Goal: Task Accomplishment & Management: Manage account settings

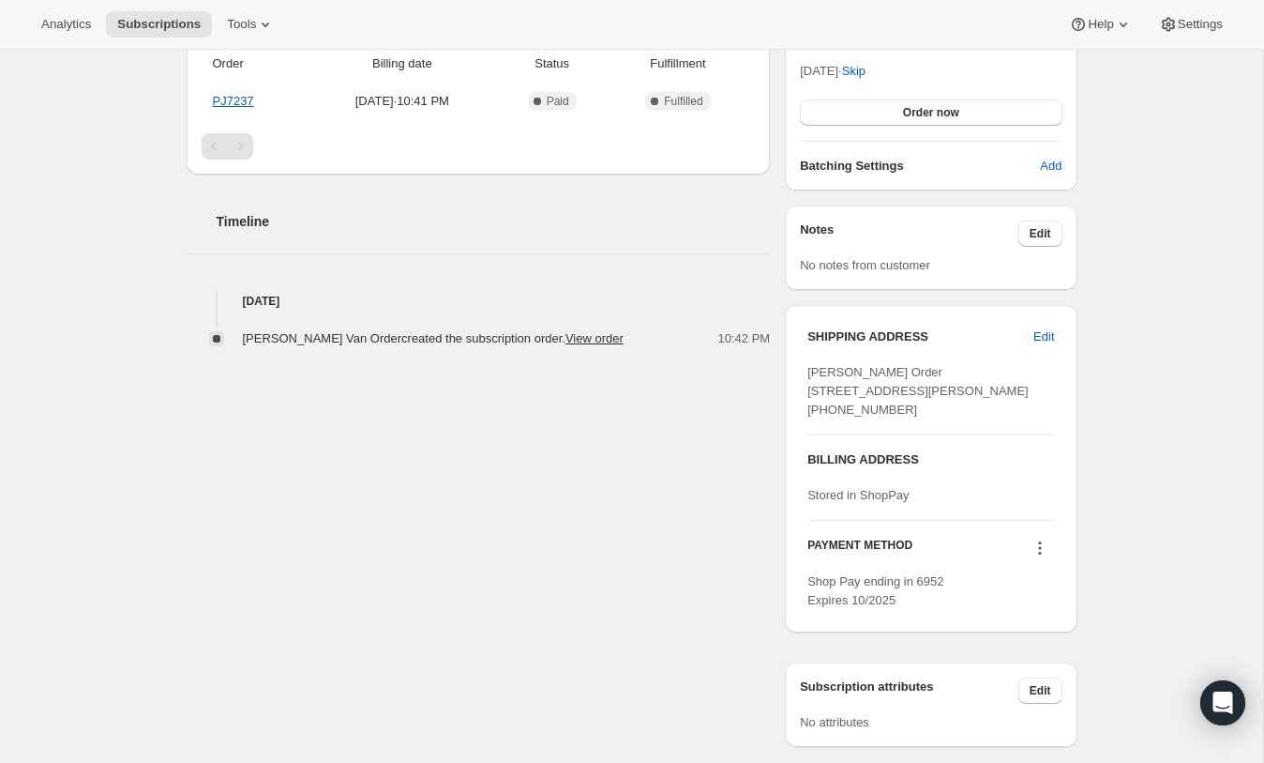
scroll to position [518, 0]
click at [1044, 337] on span "Edit" at bounding box center [1044, 335] width 21 height 19
select select "[GEOGRAPHIC_DATA]"
select select "WI"
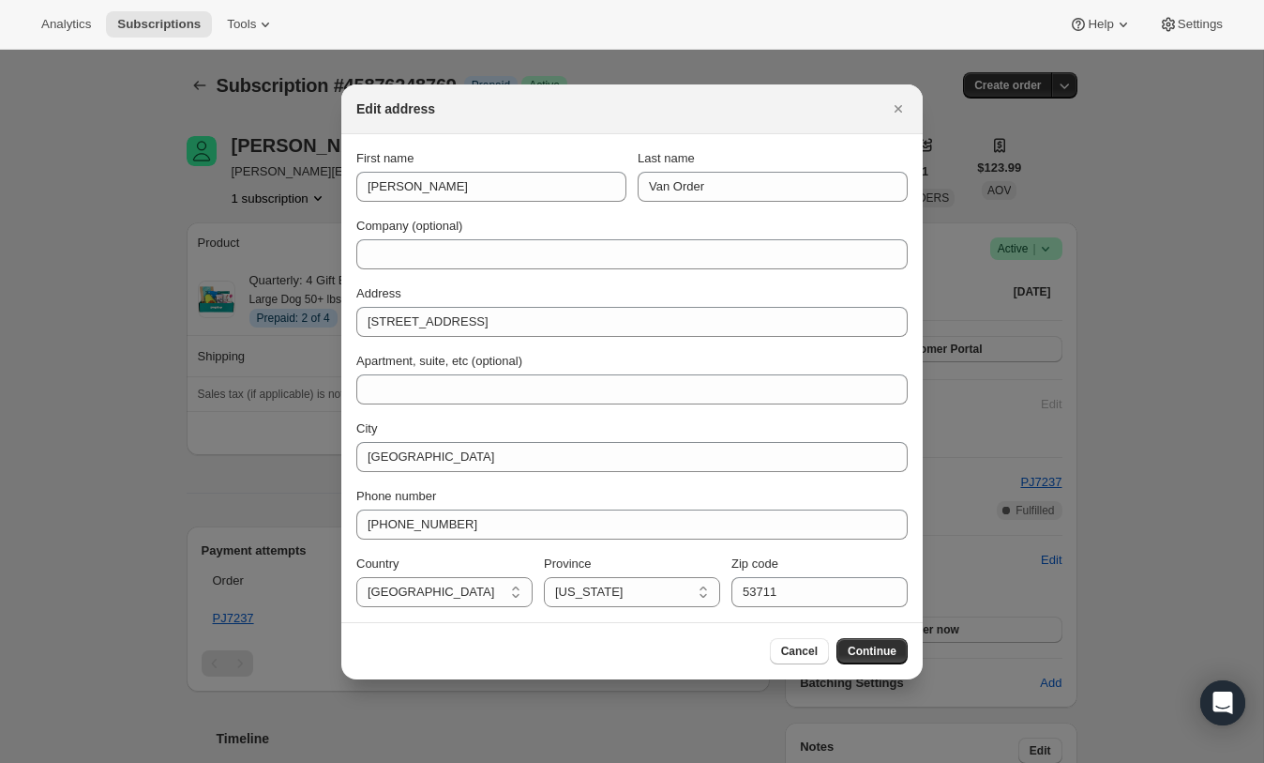
scroll to position [0, 0]
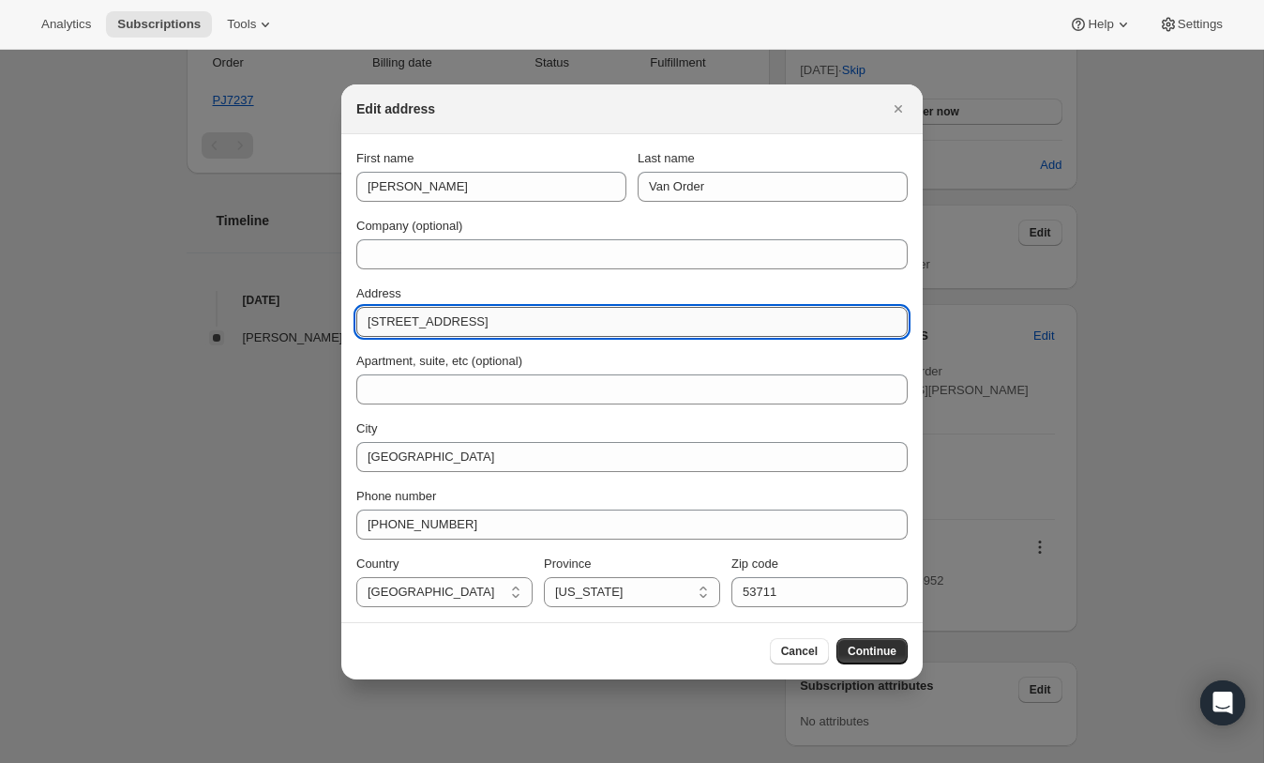
drag, startPoint x: 506, startPoint y: 325, endPoint x: 360, endPoint y: 324, distance: 146.3
click at [360, 324] on input "[STREET_ADDRESS]" at bounding box center [632, 322] width 552 height 30
type input "v"
click at [569, 486] on div "First name [PERSON_NAME] Last name Van Order Company (optional) Address v Apart…" at bounding box center [632, 378] width 552 height 458
click at [418, 325] on input "v" at bounding box center [632, 322] width 552 height 30
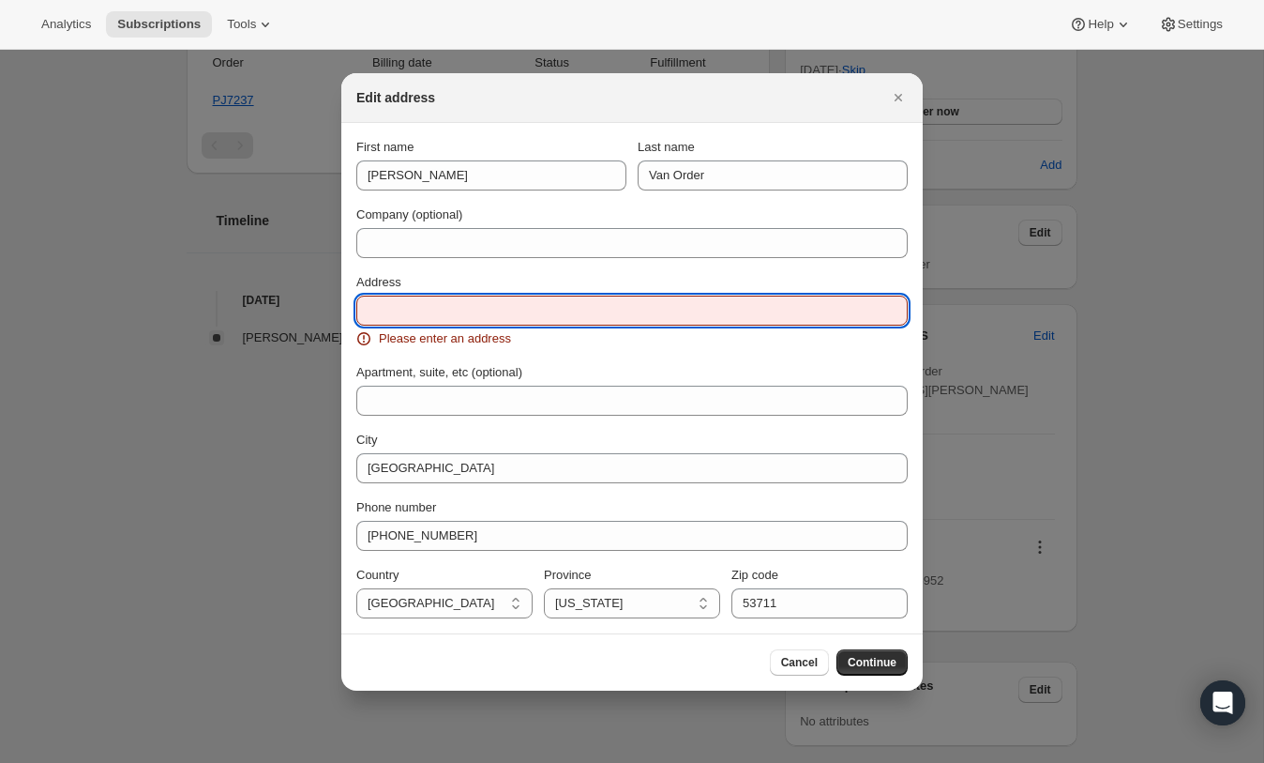
paste input "[STREET_ADDRESS][PERSON_NAME]"
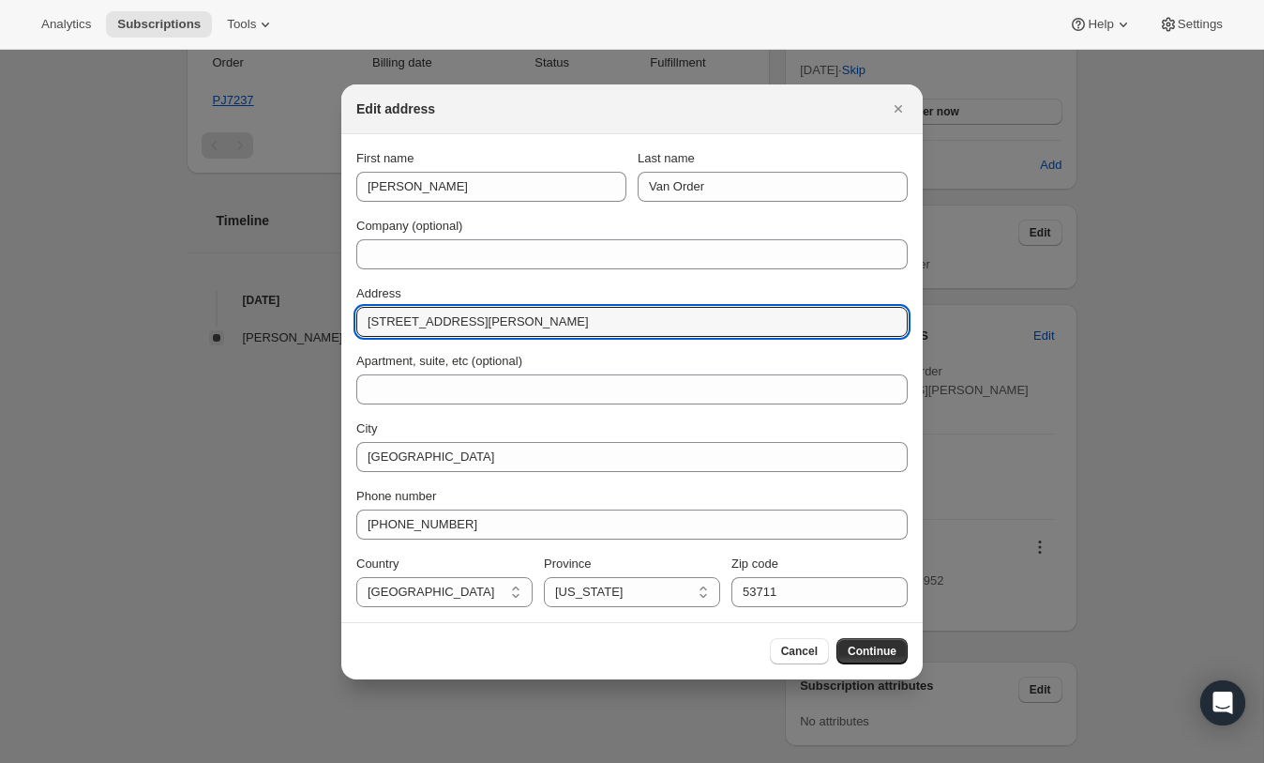
type input "[STREET_ADDRESS][PERSON_NAME]"
click at [696, 290] on div "Address" at bounding box center [632, 293] width 552 height 19
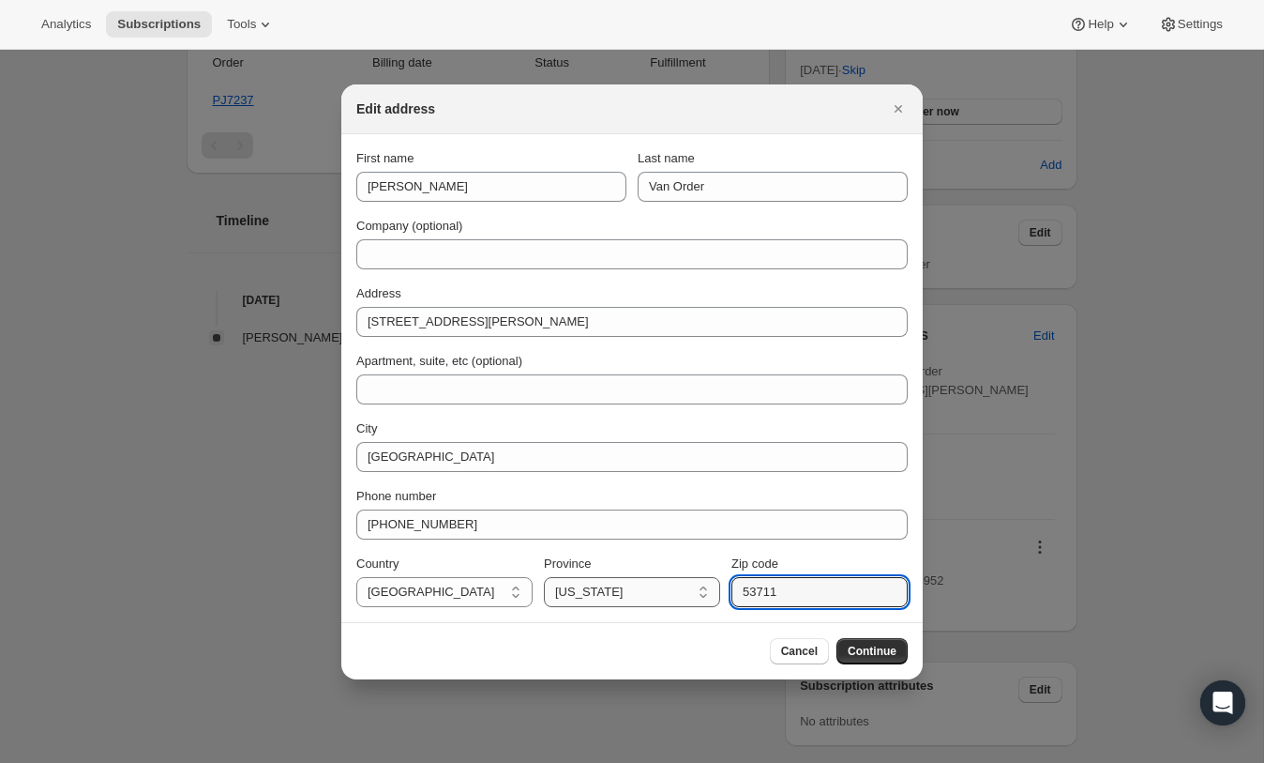
drag, startPoint x: 812, startPoint y: 589, endPoint x: 693, endPoint y: 589, distance: 119.1
click at [696, 589] on div "Country [GEOGRAPHIC_DATA] [GEOGRAPHIC_DATA] [GEOGRAPHIC_DATA] Province [US_STAT…" at bounding box center [632, 580] width 552 height 53
paste input "05"
type input "53705"
click at [907, 561] on div "Zip code" at bounding box center [820, 563] width 176 height 19
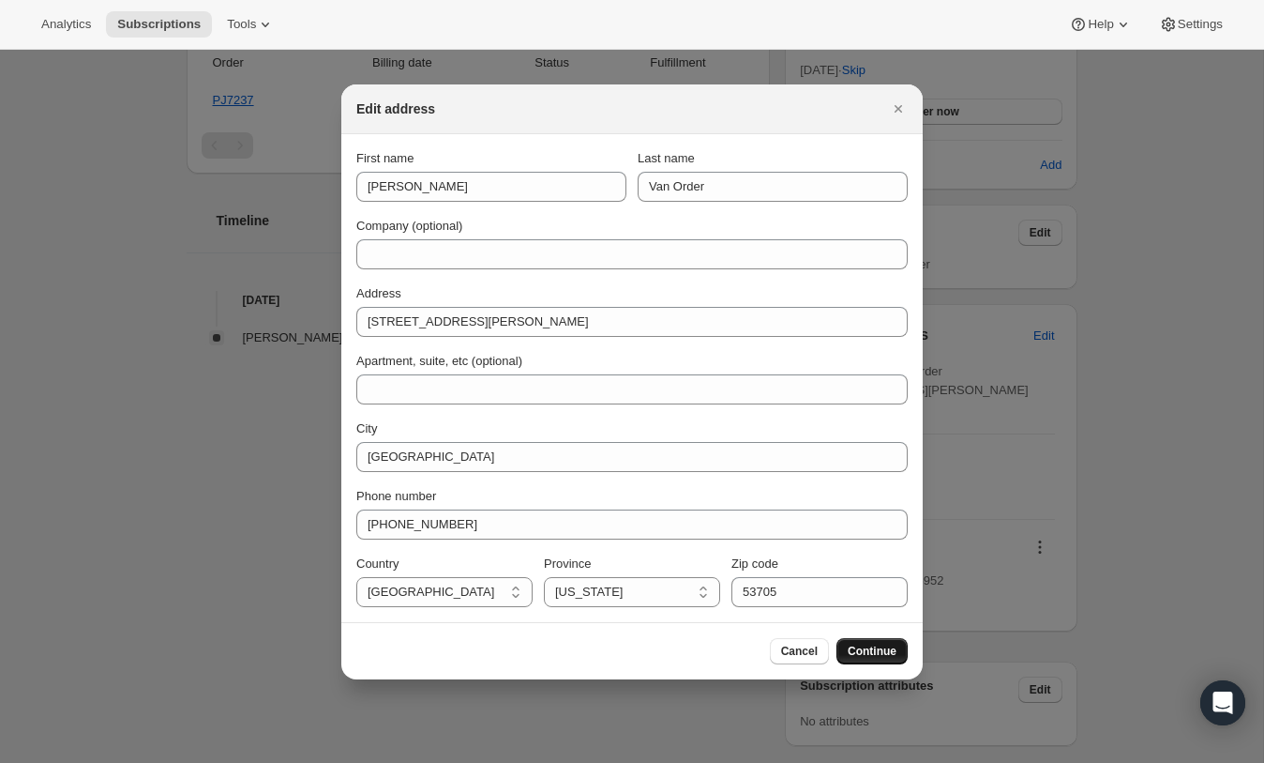
click at [890, 651] on span "Continue" at bounding box center [872, 650] width 49 height 15
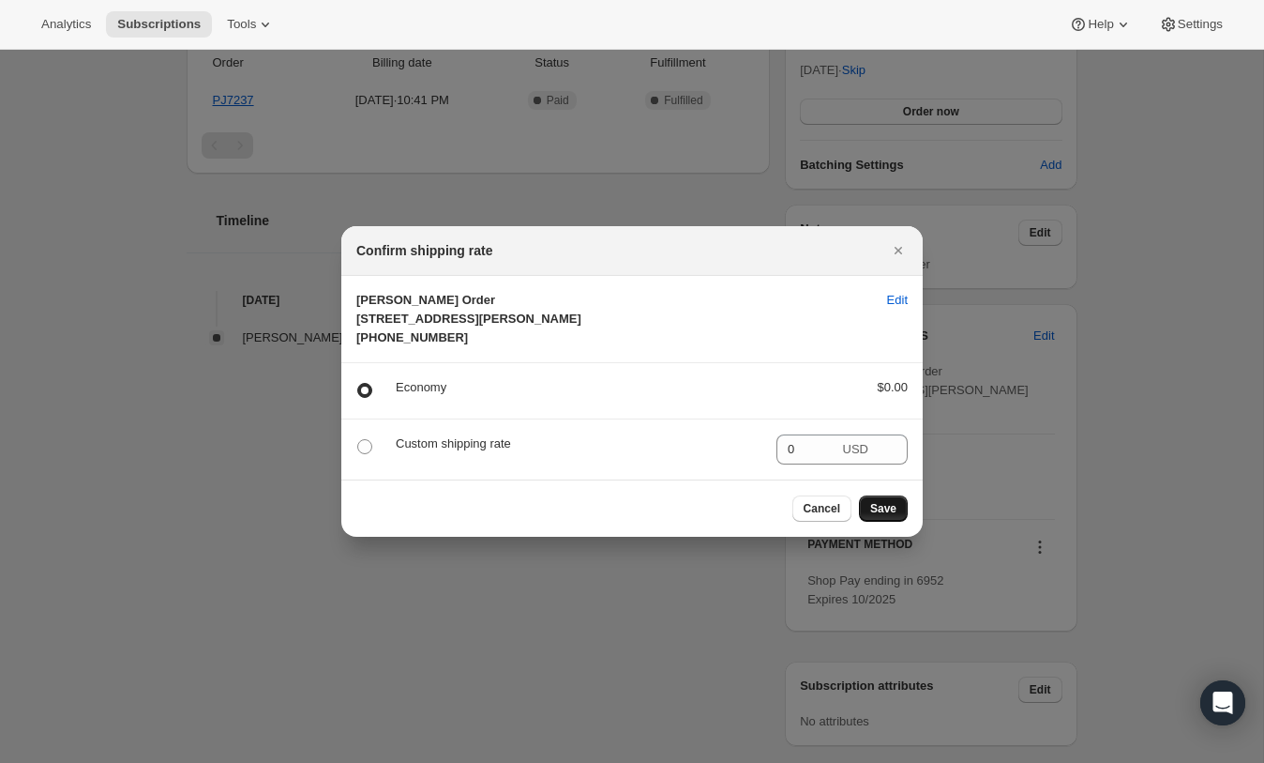
click at [892, 516] on span "Save" at bounding box center [883, 508] width 26 height 15
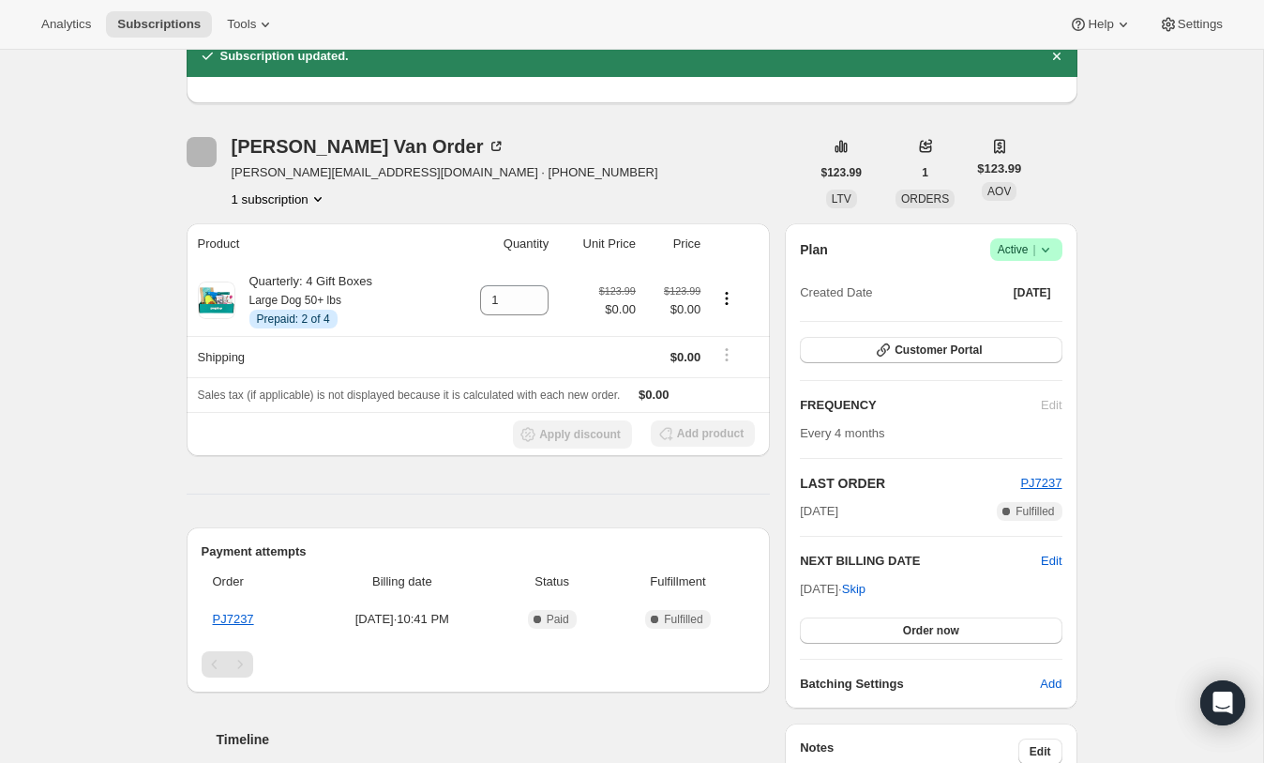
scroll to position [518, 0]
